Goal: Complete application form: Complete application form

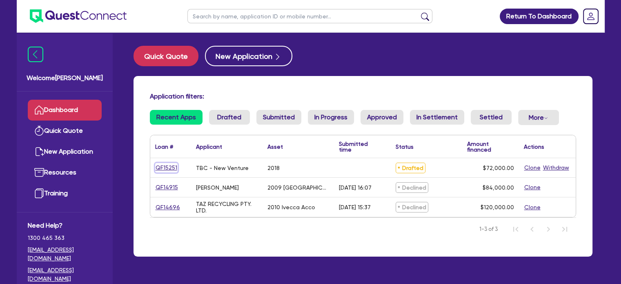
click at [176, 168] on link "QF15251" at bounding box center [166, 167] width 22 height 9
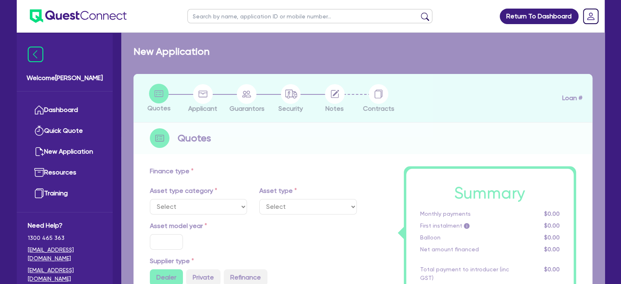
select select "PRIMARY_ASSETS"
type input "2018"
radio input "true"
type input "103,000"
type input "31,000"
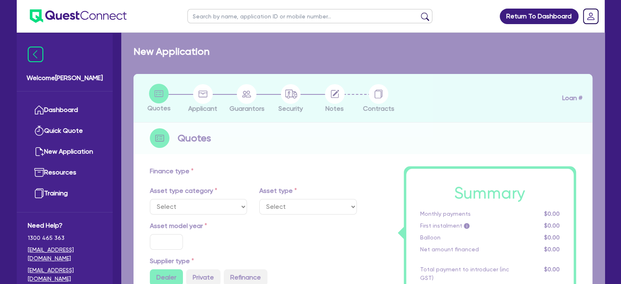
type input "5"
type input "3,600"
type input "17.95"
type input "990"
select select "YELLOW_GOODS_AND_EXCAVATORS"
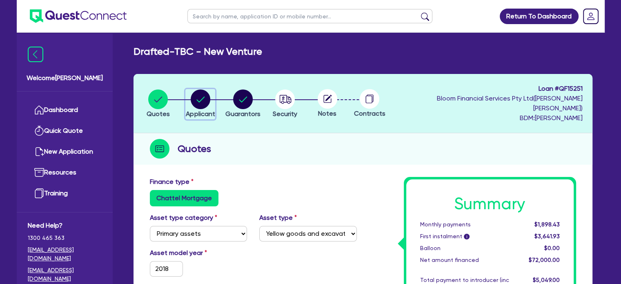
click at [203, 96] on circle "button" at bounding box center [201, 99] width 20 height 20
select select "SOLE_TRADER"
select select "BUILDING_CONSTRUCTION"
select select "BUSINESSES_CONSTRUCTION_SERVICES"
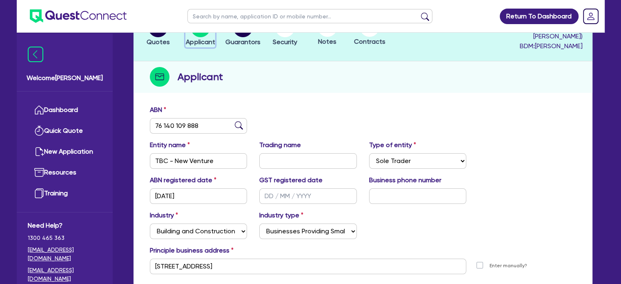
scroll to position [82, 0]
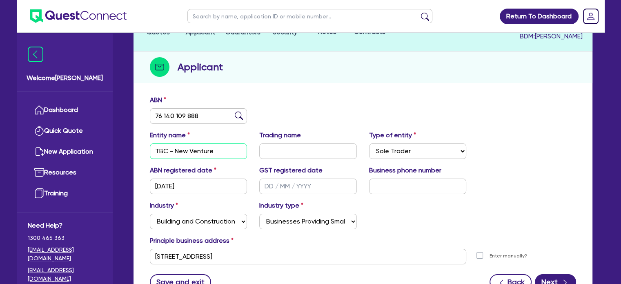
click at [196, 143] on input "TBC - New Venture" at bounding box center [199, 151] width 98 height 16
drag, startPoint x: 216, startPoint y: 140, endPoint x: 106, endPoint y: 135, distance: 109.9
click at [106, 135] on div "Welcome Adam Dashboard Quick Quote New Application Resources Training Need Help…" at bounding box center [311, 136] width 588 height 437
click at [154, 143] on input "TBC - New Venture" at bounding box center [199, 151] width 98 height 16
click at [212, 146] on input "TBC - New Venture" at bounding box center [199, 151] width 98 height 16
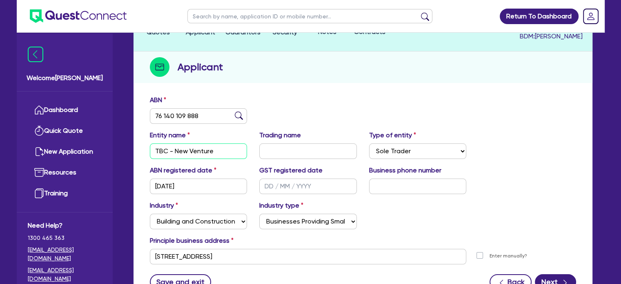
drag, startPoint x: 223, startPoint y: 143, endPoint x: 137, endPoint y: 140, distance: 85.4
click at [137, 140] on div "ABN 76 140 109 888 Entity name TBC - New Venture Trading name Type of entity Se…" at bounding box center [363, 198] width 459 height 215
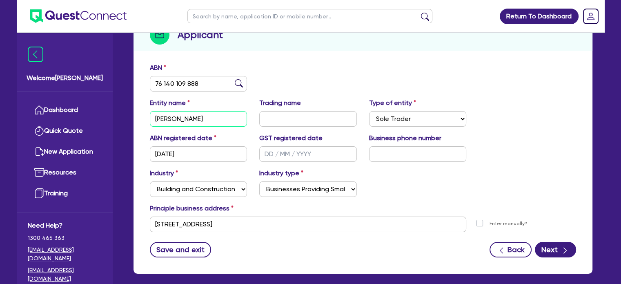
scroll to position [143, 0]
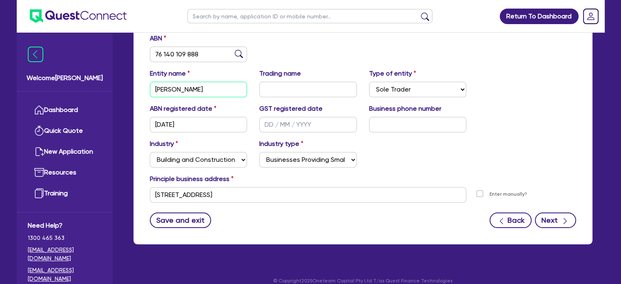
type input "[PERSON_NAME]"
click at [555, 212] on button "Next" at bounding box center [555, 220] width 41 height 16
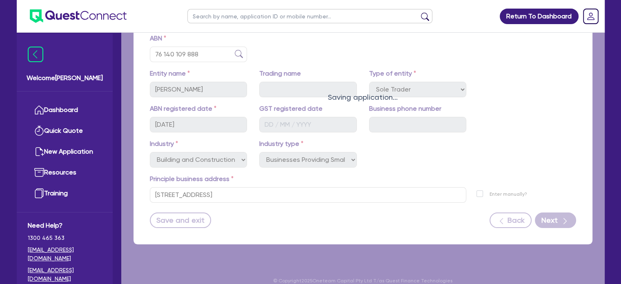
select select "MR"
select select "NSW"
select select "MARRIED"
select select "PROPERTY"
select select "VEHICLE"
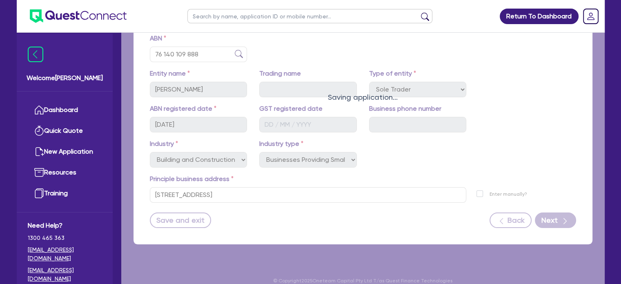
select select "VEHICLE"
select select "TRAILER"
select select "VEHICLE"
select select "MORTGAGE"
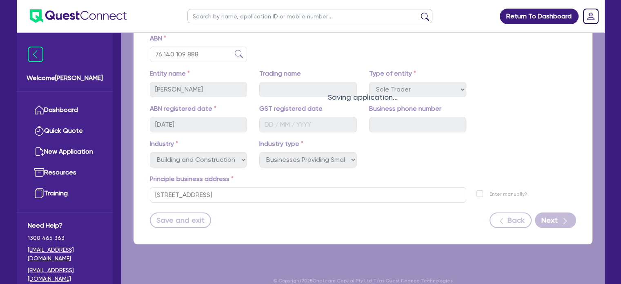
select select "VEHICLE_LOAN"
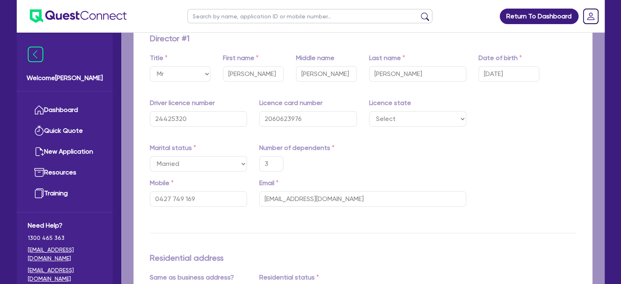
type input "3"
type input "0427 749 169"
type input "1,700,000"
type input "75,000"
type input "125,000"
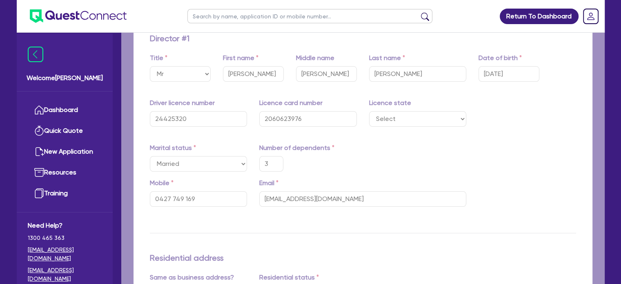
type input "50,000"
type input "75,000"
type input "30,000"
type input "1,110,000"
type input "6,000"
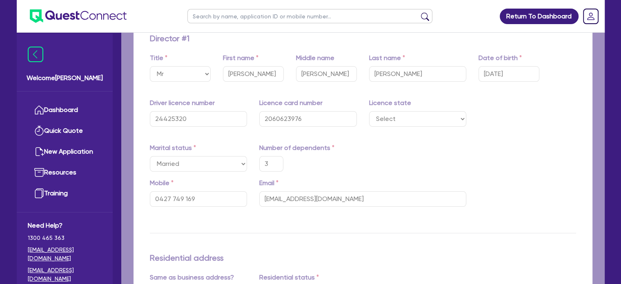
type input "14,000"
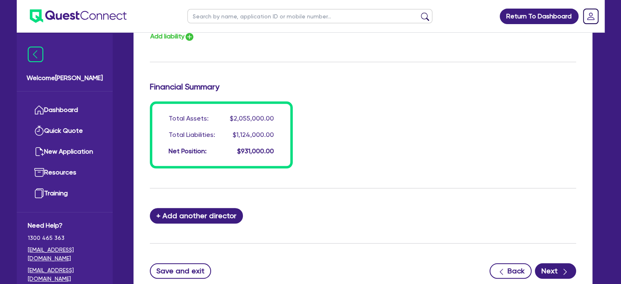
scroll to position [775, 0]
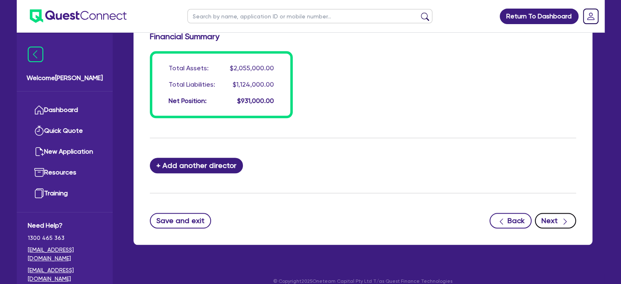
click at [550, 213] on button "Next" at bounding box center [555, 221] width 41 height 16
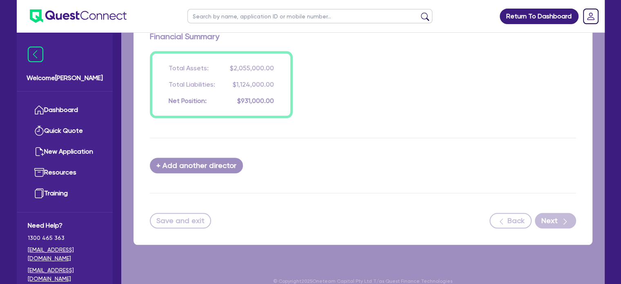
select select "PRIMARY_ASSETS"
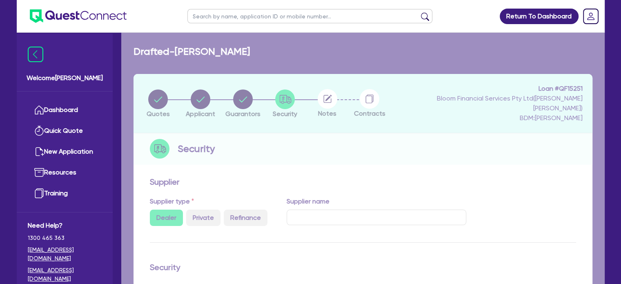
select select "YELLOW_GOODS_AND_EXCAVATORS"
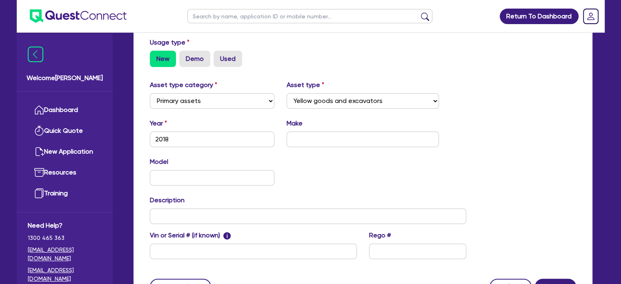
scroll to position [163, 0]
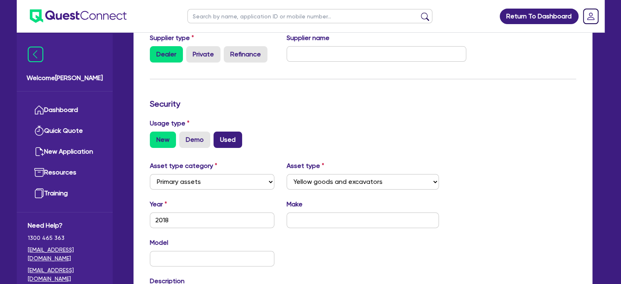
click at [232, 131] on label "Used" at bounding box center [228, 139] width 29 height 16
click at [219, 131] on input "Used" at bounding box center [216, 133] width 5 height 5
radio input "true"
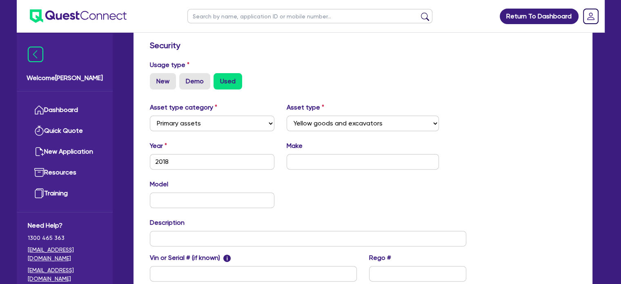
scroll to position [286, 0]
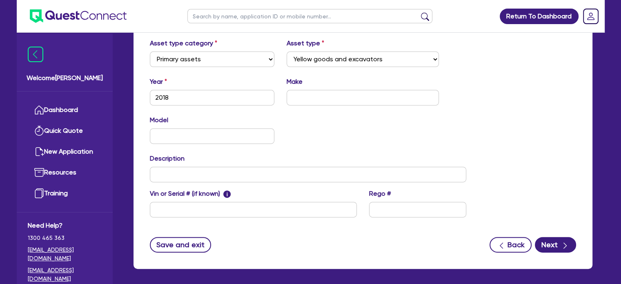
click at [571, 153] on div "Asset type category Select Cars and light trucks Primary assets Secondary asset…" at bounding box center [363, 132] width 439 height 189
click at [318, 90] on input "text" at bounding box center [363, 98] width 152 height 16
type input "Komatsu"
click at [590, 131] on div "Supplier Supplier type Dealer Private Refinance Supplier name Security Usage ty…" at bounding box center [363, 78] width 459 height 382
click at [188, 128] on input "text" at bounding box center [212, 136] width 125 height 16
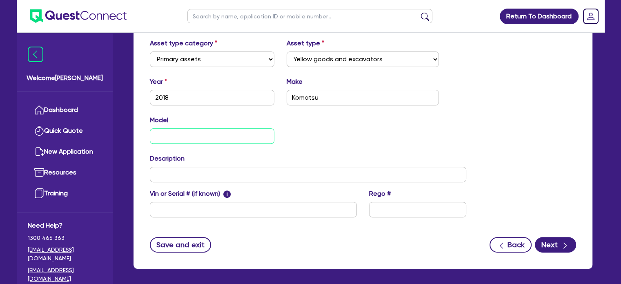
paste input "PC88MR"
type input "PC88MR"
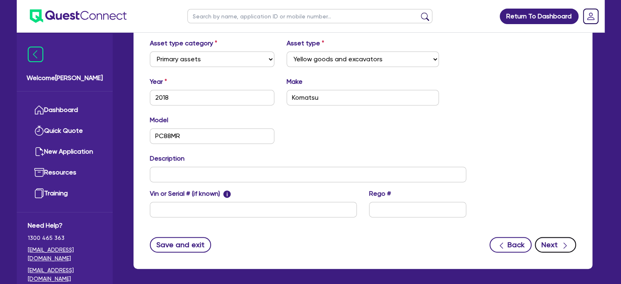
click at [544, 237] on button "Next" at bounding box center [555, 245] width 41 height 16
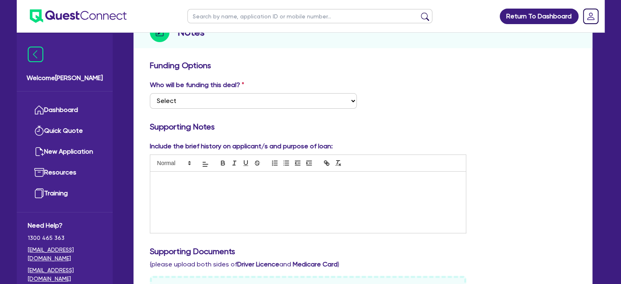
scroll to position [82, 0]
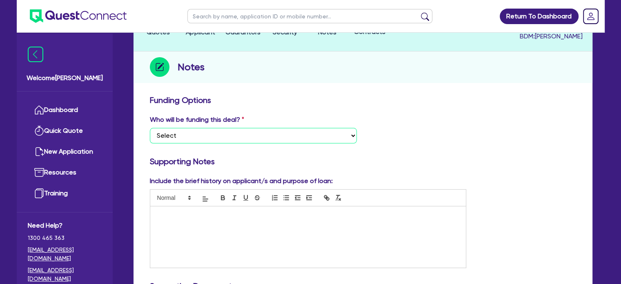
click at [229, 128] on select "Select I want Quest to fund 100% I will fund 100% I will co-fund with Quest Oth…" at bounding box center [253, 136] width 207 height 16
select select "Quest Finance - Own Book"
click at [150, 128] on select "Select I want Quest to fund 100% I will fund 100% I will co-fund with Quest Oth…" at bounding box center [253, 136] width 207 height 16
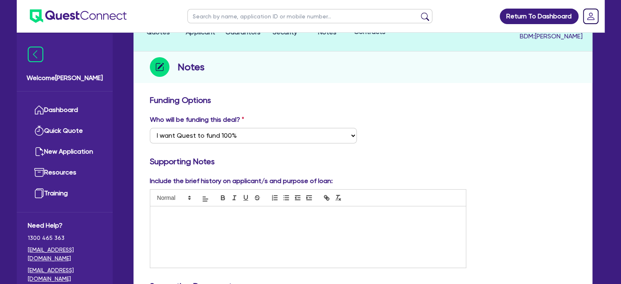
click at [187, 211] on p at bounding box center [308, 214] width 304 height 7
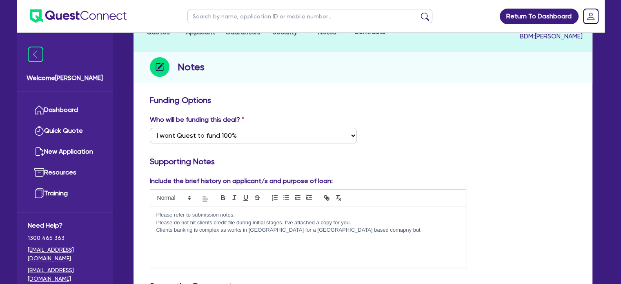
click at [330, 232] on div "Please refer to submission notes. Please do not hit clients credit file during …" at bounding box center [308, 236] width 316 height 61
drag, startPoint x: 335, startPoint y: 218, endPoint x: 350, endPoint y: 239, distance: 25.5
click at [350, 245] on div "Please refer to submission notes. Please do not hit clients credit file during …" at bounding box center [308, 236] width 316 height 61
click at [365, 226] on p "Clients banking is complex as works in Mongolia for a Singapore based company b…" at bounding box center [308, 229] width 304 height 7
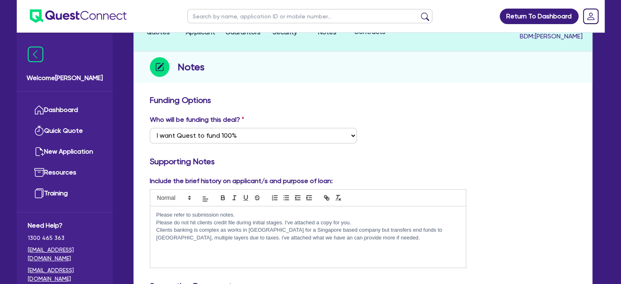
click at [347, 226] on p "Clients banking is complex as works in Mongolia for a Singapore based company b…" at bounding box center [308, 233] width 304 height 15
click at [348, 226] on p "Clients banking is complex as works in Mongolia for a Singapore based company b…" at bounding box center [308, 233] width 304 height 15
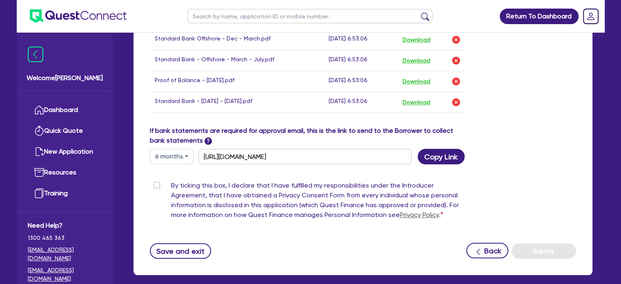
scroll to position [742, 0]
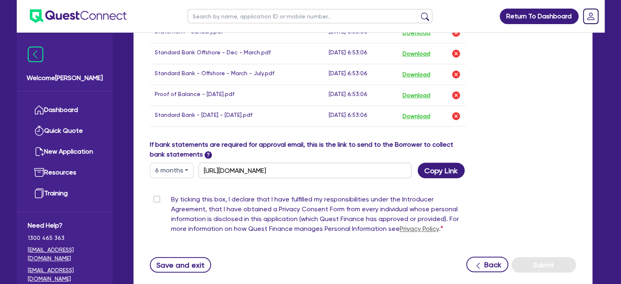
click at [151, 194] on div "By ticking this box, I declare that I have fulfilled my responsibilities under …" at bounding box center [308, 215] width 317 height 42
click at [171, 194] on label "By ticking this box, I declare that I have fulfilled my responsibilities under …" at bounding box center [319, 215] width 296 height 42
click at [156, 194] on input "By ticking this box, I declare that I have fulfilled my responsibilities under …" at bounding box center [153, 198] width 7 height 8
checkbox input "true"
click at [550, 258] on button "Submit" at bounding box center [544, 265] width 65 height 16
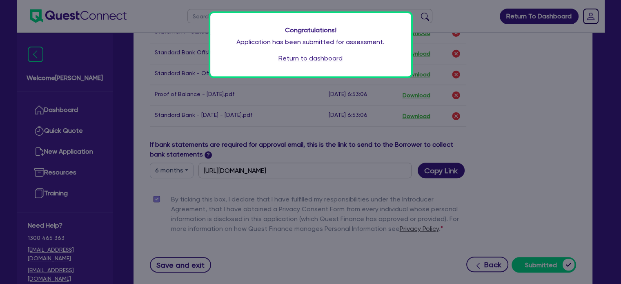
click at [306, 60] on link "Return to dashboard" at bounding box center [310, 58] width 64 height 10
